Goal: Information Seeking & Learning: Learn about a topic

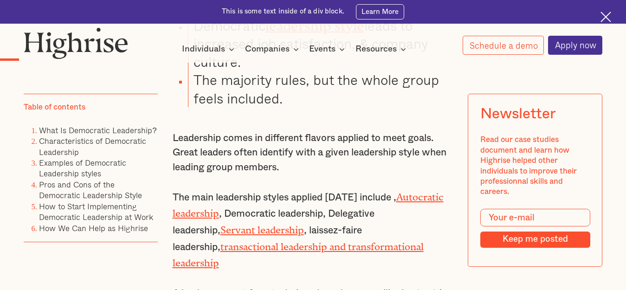
scroll to position [879, 0]
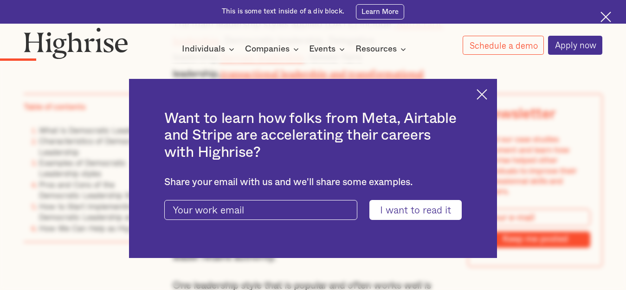
click at [487, 91] on img at bounding box center [482, 94] width 11 height 11
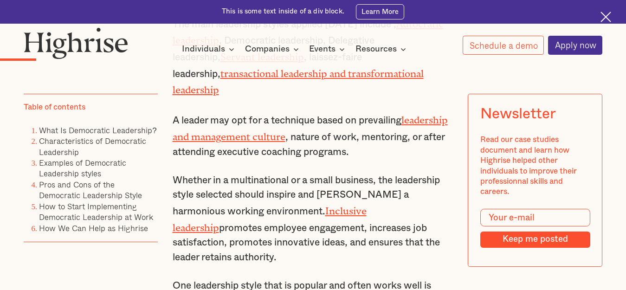
click at [62, 168] on li "Examples of Democratic Leadership styles" at bounding box center [98, 169] width 119 height 22
click at [62, 175] on link "Examples of Democratic Leadership styles" at bounding box center [82, 167] width 87 height 23
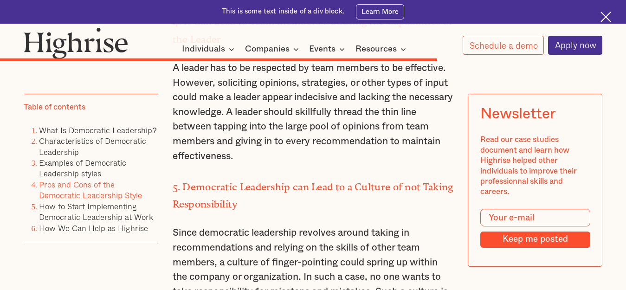
scroll to position [5034, 0]
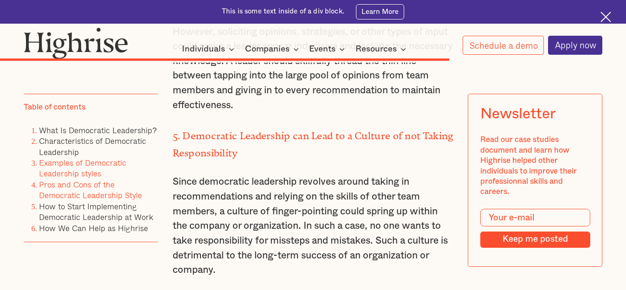
click at [102, 167] on link "Examples of Democratic Leadership styles" at bounding box center [82, 167] width 87 height 23
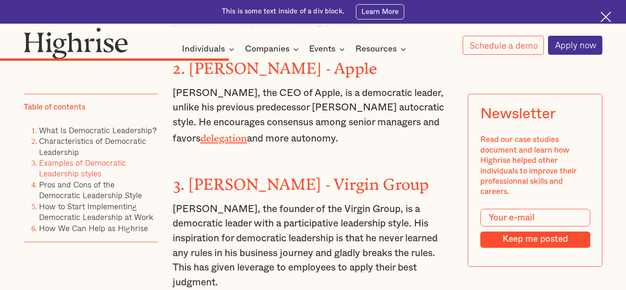
scroll to position [2830, 0]
